Goal: Task Accomplishment & Management: Manage account settings

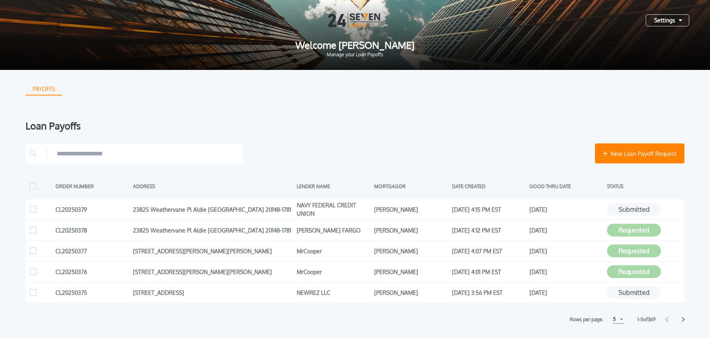
click at [540, 163] on div "New Loan Payoff Request ORDER NUMBER ADDRESS LENDER NAME MORTGAGOR DATE CREATED…" at bounding box center [355, 233] width 659 height 180
click at [672, 16] on div "Settings" at bounding box center [668, 20] width 44 height 12
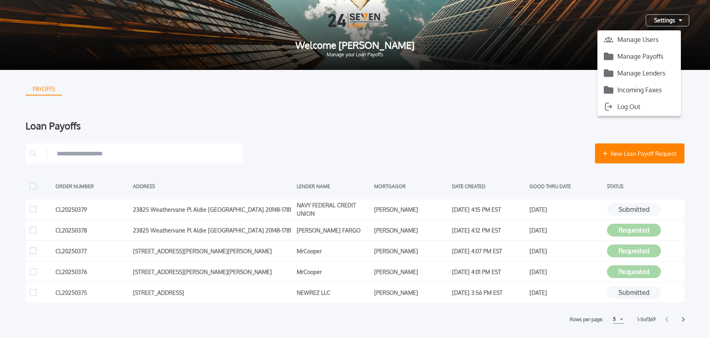
click at [657, 62] on div "Manage Users Manage Payoffs Manage Lenders Incoming Faxes Log Out" at bounding box center [639, 72] width 83 height 85
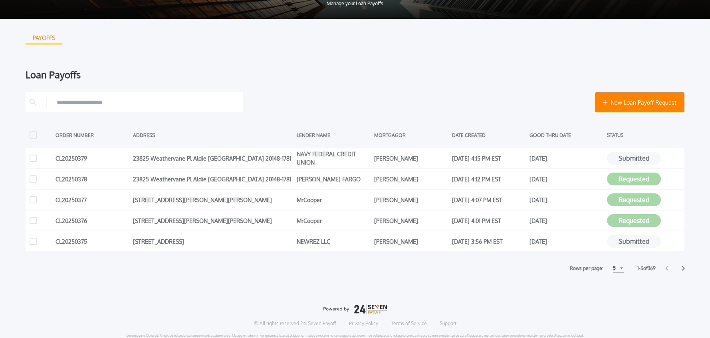
scroll to position [66, 0]
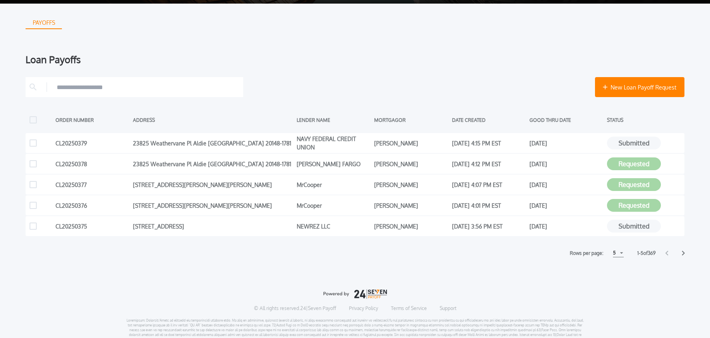
click at [615, 254] on div "5" at bounding box center [618, 253] width 11 height 8
click at [616, 284] on h1 "15" at bounding box center [618, 283] width 8 height 10
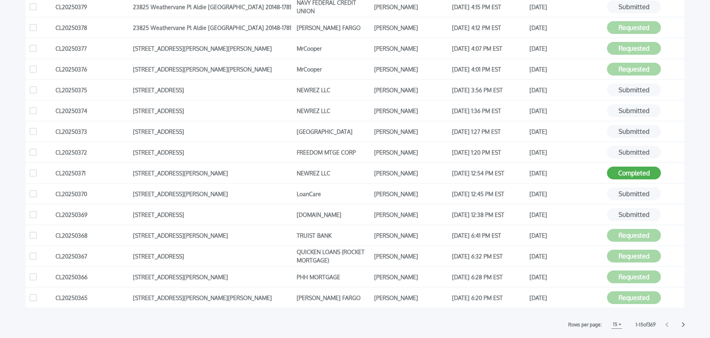
scroll to position [203, 0]
click at [684, 324] on icon at bounding box center [683, 324] width 3 height 5
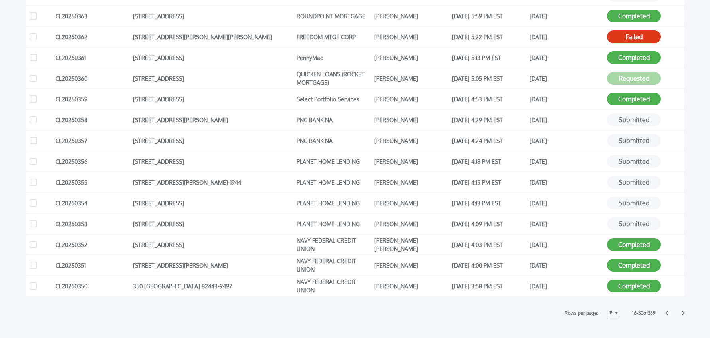
scroll to position [216, 0]
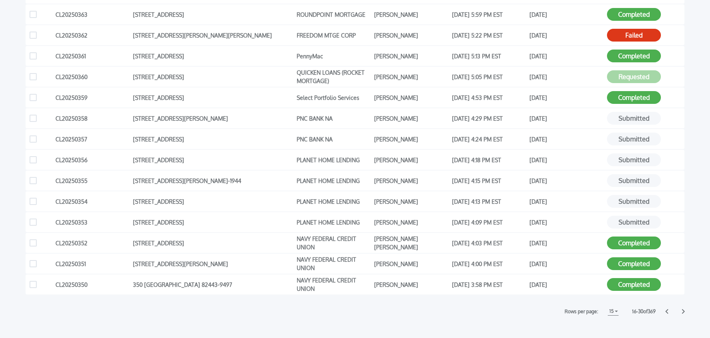
click at [685, 312] on icon at bounding box center [683, 311] width 3 height 5
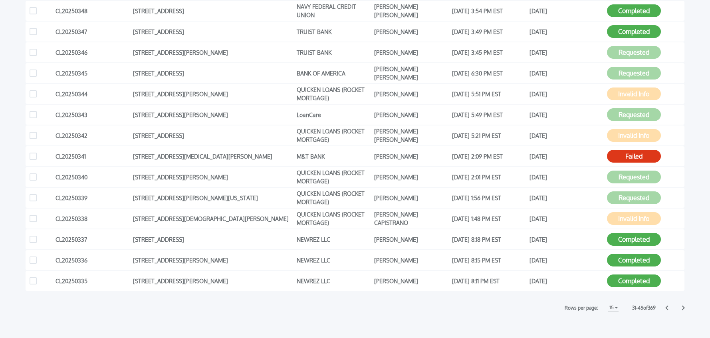
scroll to position [223, 0]
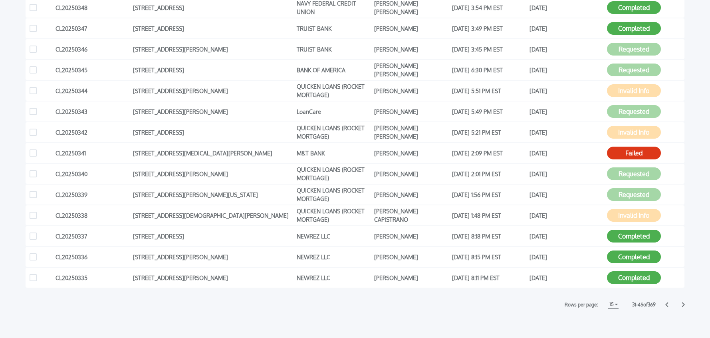
click at [668, 305] on icon at bounding box center [667, 304] width 3 height 5
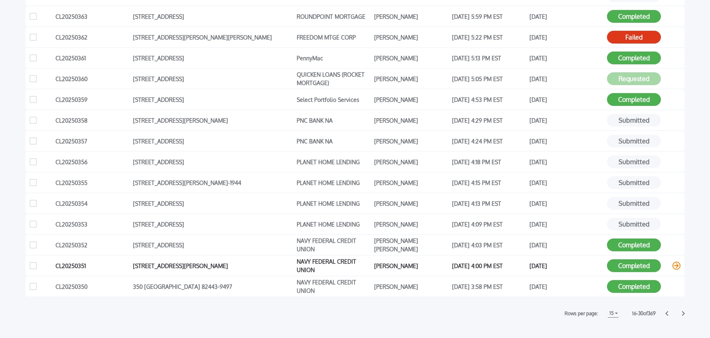
scroll to position [216, 0]
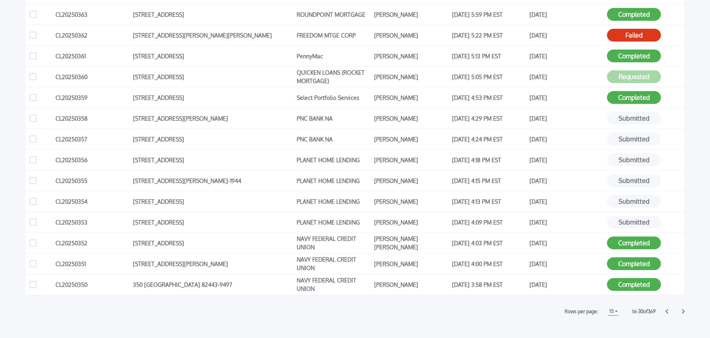
click at [668, 313] on icon at bounding box center [667, 311] width 3 height 5
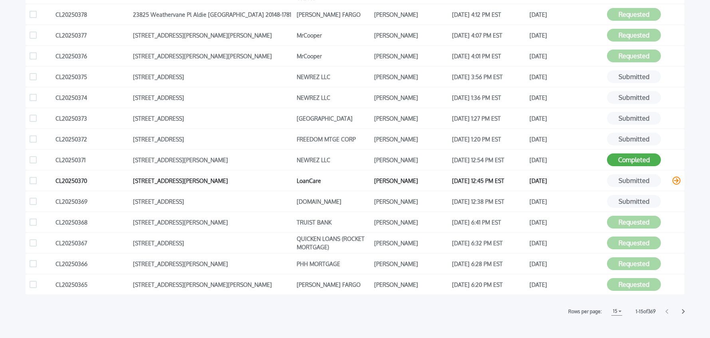
click at [678, 180] on icon at bounding box center [677, 181] width 8 height 8
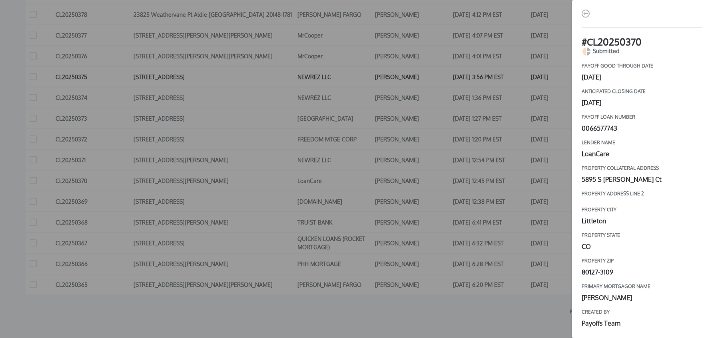
drag, startPoint x: 584, startPoint y: 14, endPoint x: 582, endPoint y: 72, distance: 57.6
click at [584, 14] on img "button" at bounding box center [585, 14] width 8 height 8
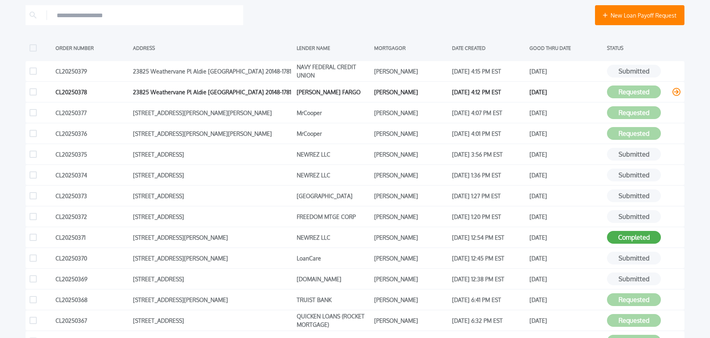
scroll to position [0, 0]
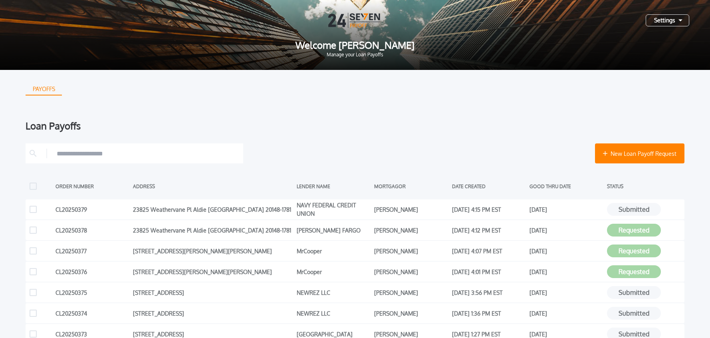
drag, startPoint x: 661, startPoint y: 22, endPoint x: 662, endPoint y: 27, distance: 4.6
click at [661, 22] on div "Settings" at bounding box center [668, 20] width 44 height 12
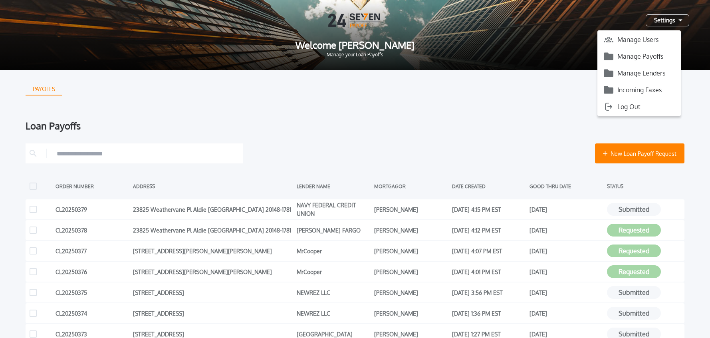
click at [657, 56] on button "Manage Payoffs" at bounding box center [639, 56] width 83 height 12
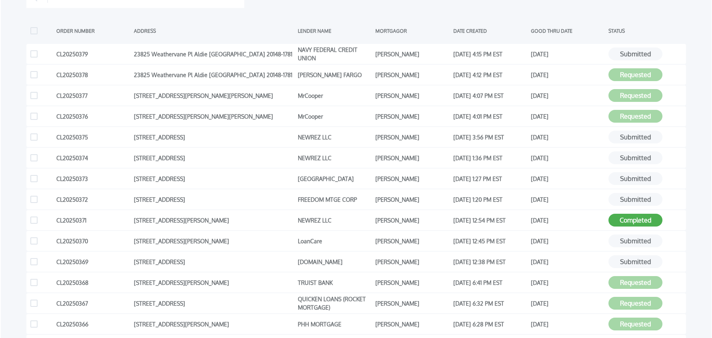
scroll to position [174, 0]
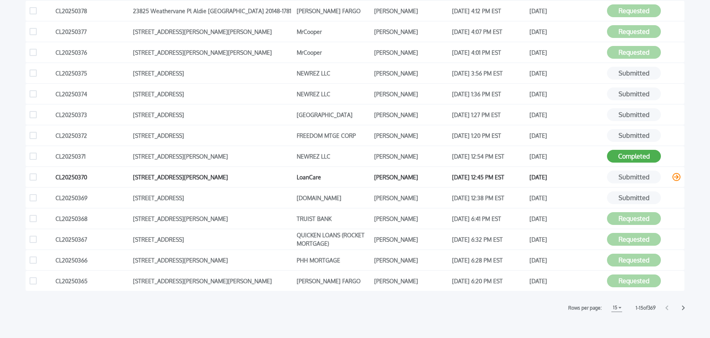
click at [674, 177] on icon at bounding box center [677, 177] width 8 height 8
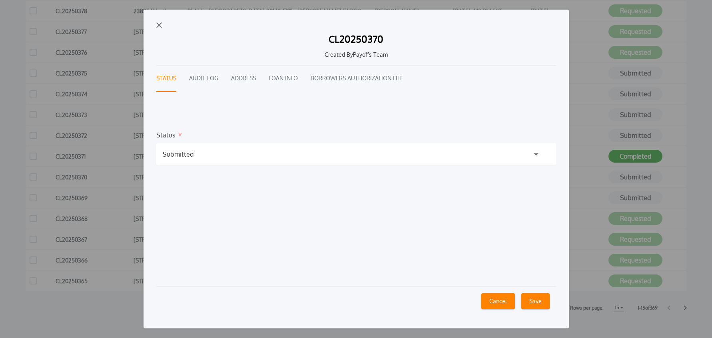
click at [184, 153] on div "Submitted" at bounding box center [178, 154] width 31 height 10
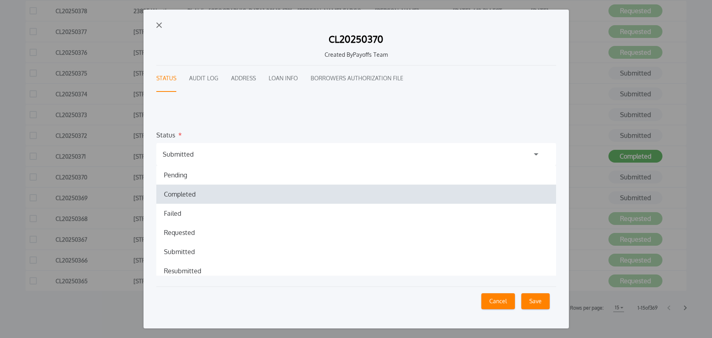
click at [180, 194] on h1 "Completed" at bounding box center [179, 194] width 44 height 10
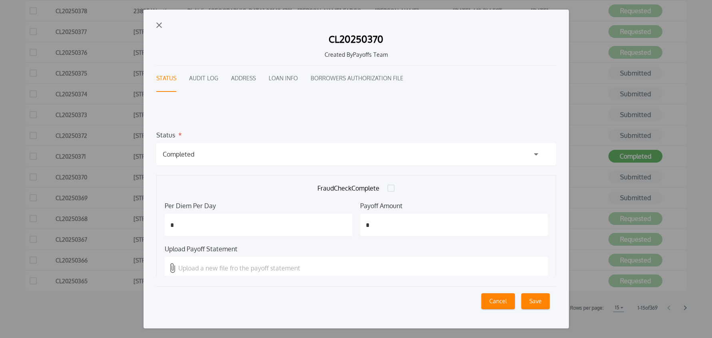
click at [461, 222] on input "*" at bounding box center [453, 225] width 187 height 22
type input "*********"
type input "*****"
click at [216, 265] on p "Upload a new file fro the payoff statement" at bounding box center [239, 268] width 122 height 10
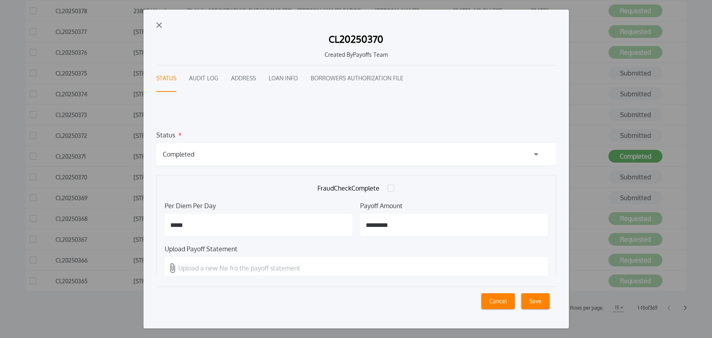
click at [0, 0] on input "Upload a new file fro the payoff statement" at bounding box center [0, 0] width 0 height 0
click at [535, 301] on button "Save" at bounding box center [535, 301] width 28 height 16
